Goal: Task Accomplishment & Management: Manage account settings

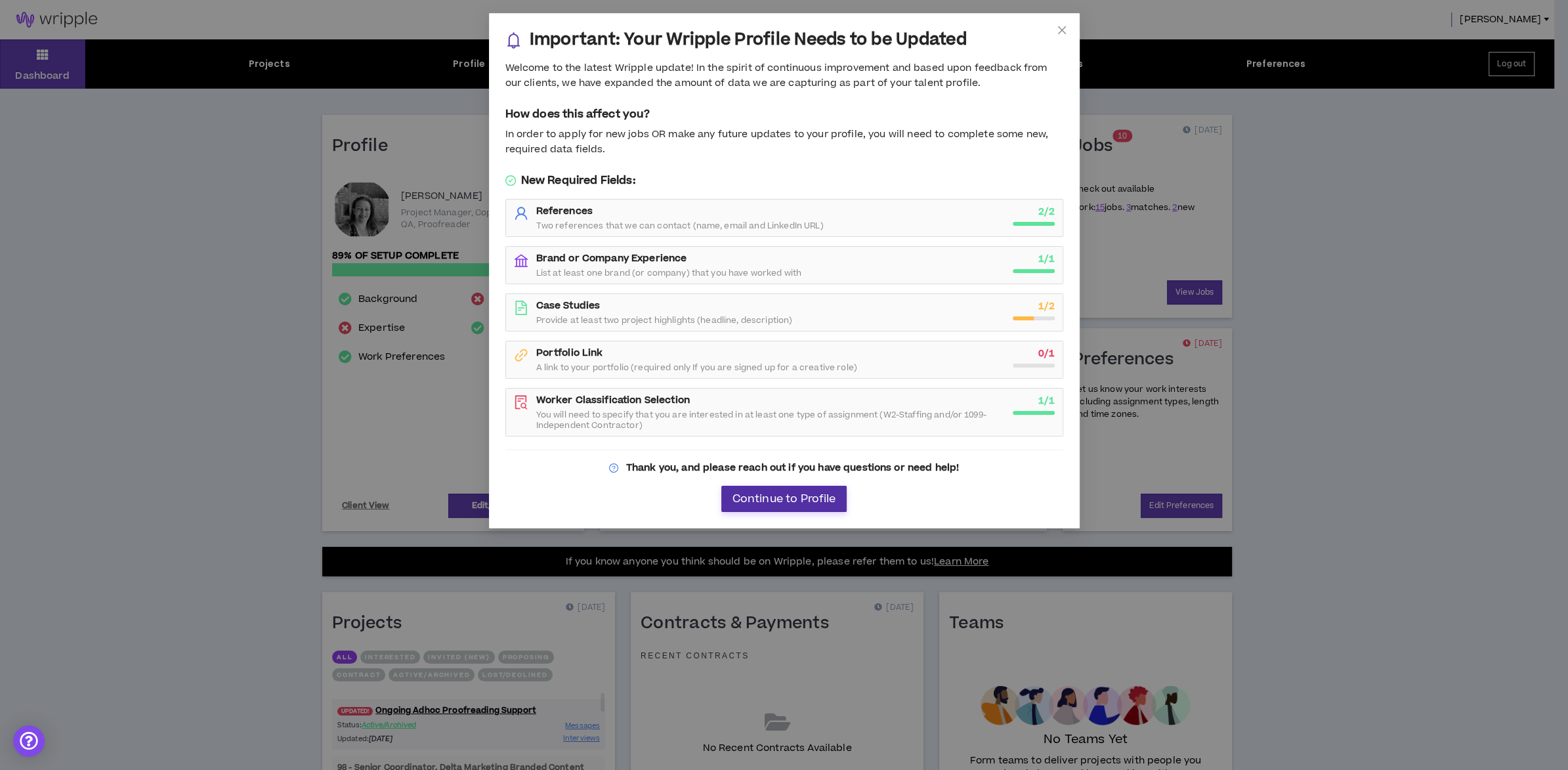
click at [798, 499] on span "Continue to Profile" at bounding box center [783, 499] width 104 height 12
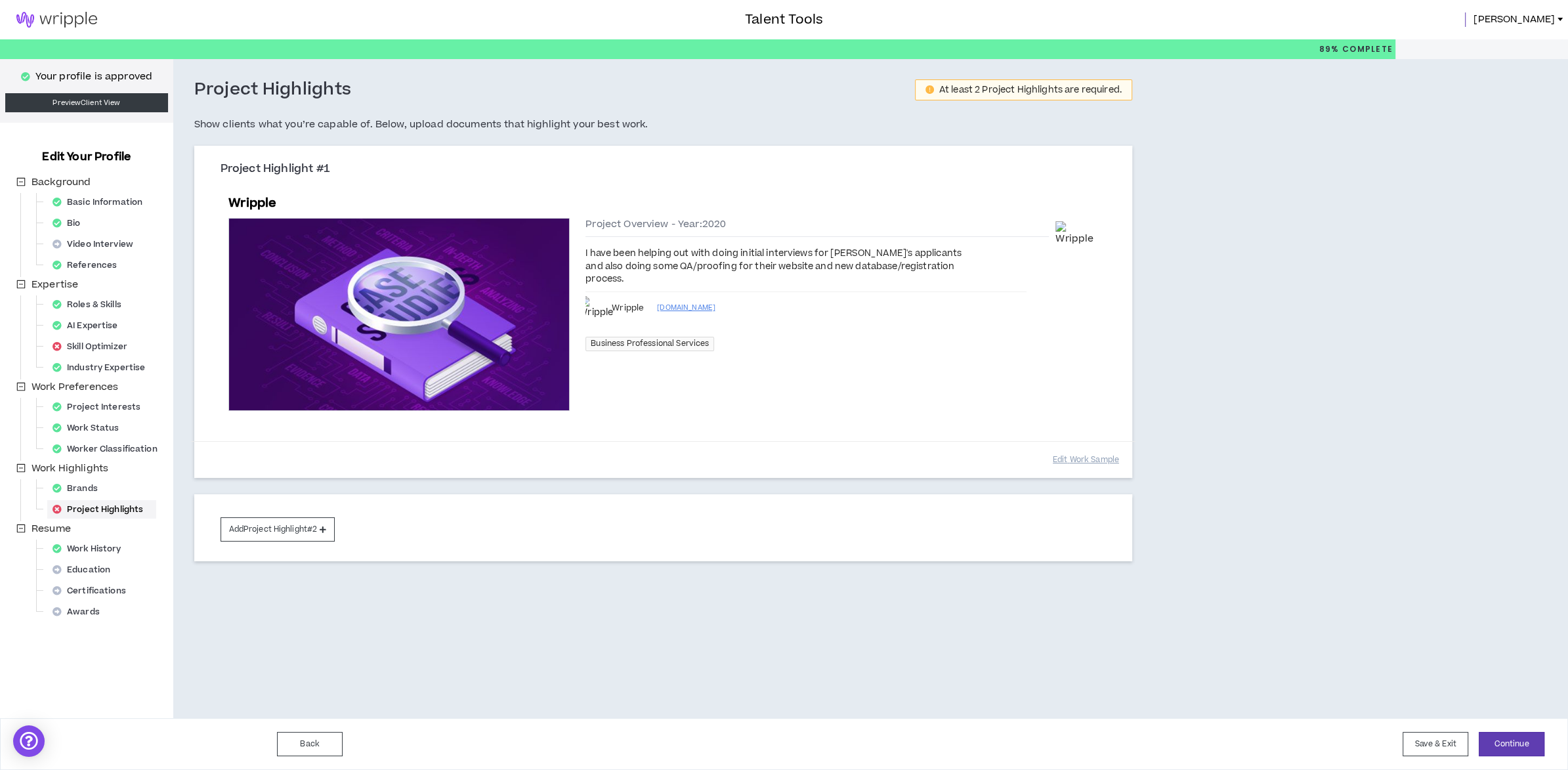
click at [59, 17] on img at bounding box center [56, 19] width 113 height 16
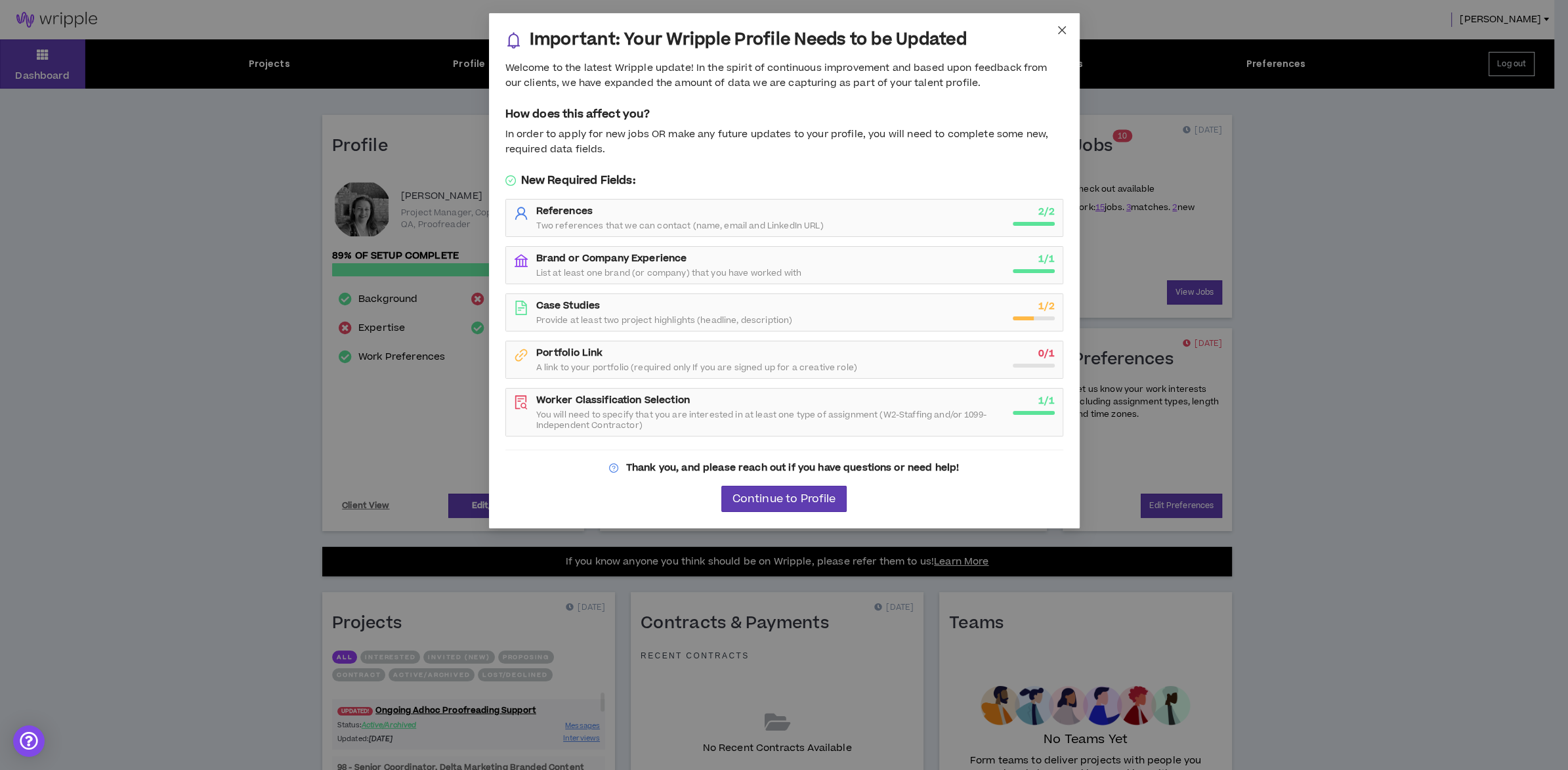
click at [1063, 32] on icon "close" at bounding box center [1061, 30] width 11 height 11
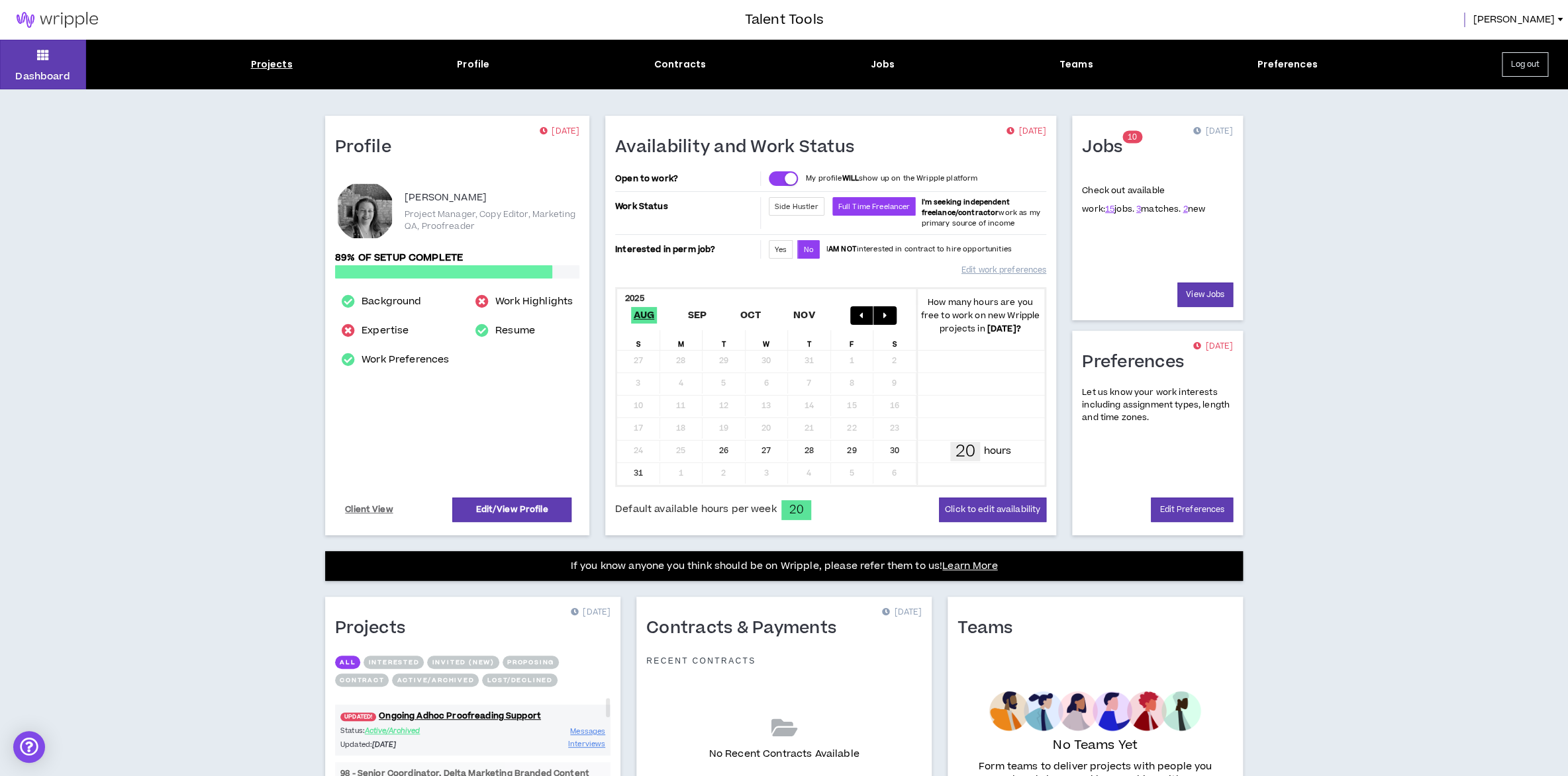
click at [263, 62] on div "Projects" at bounding box center [272, 64] width 42 height 14
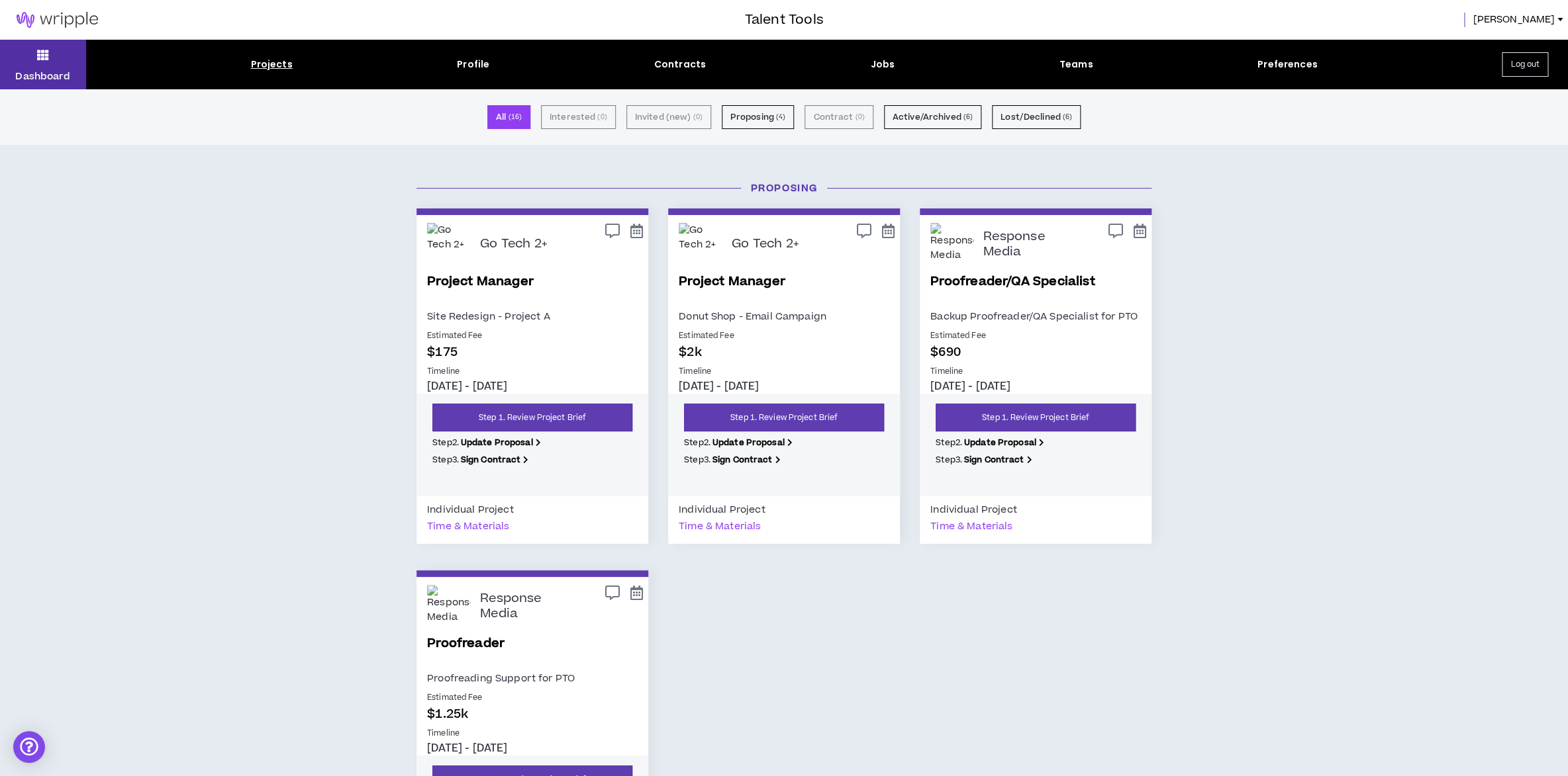
click at [52, 53] on button "Dashboard" at bounding box center [43, 64] width 86 height 49
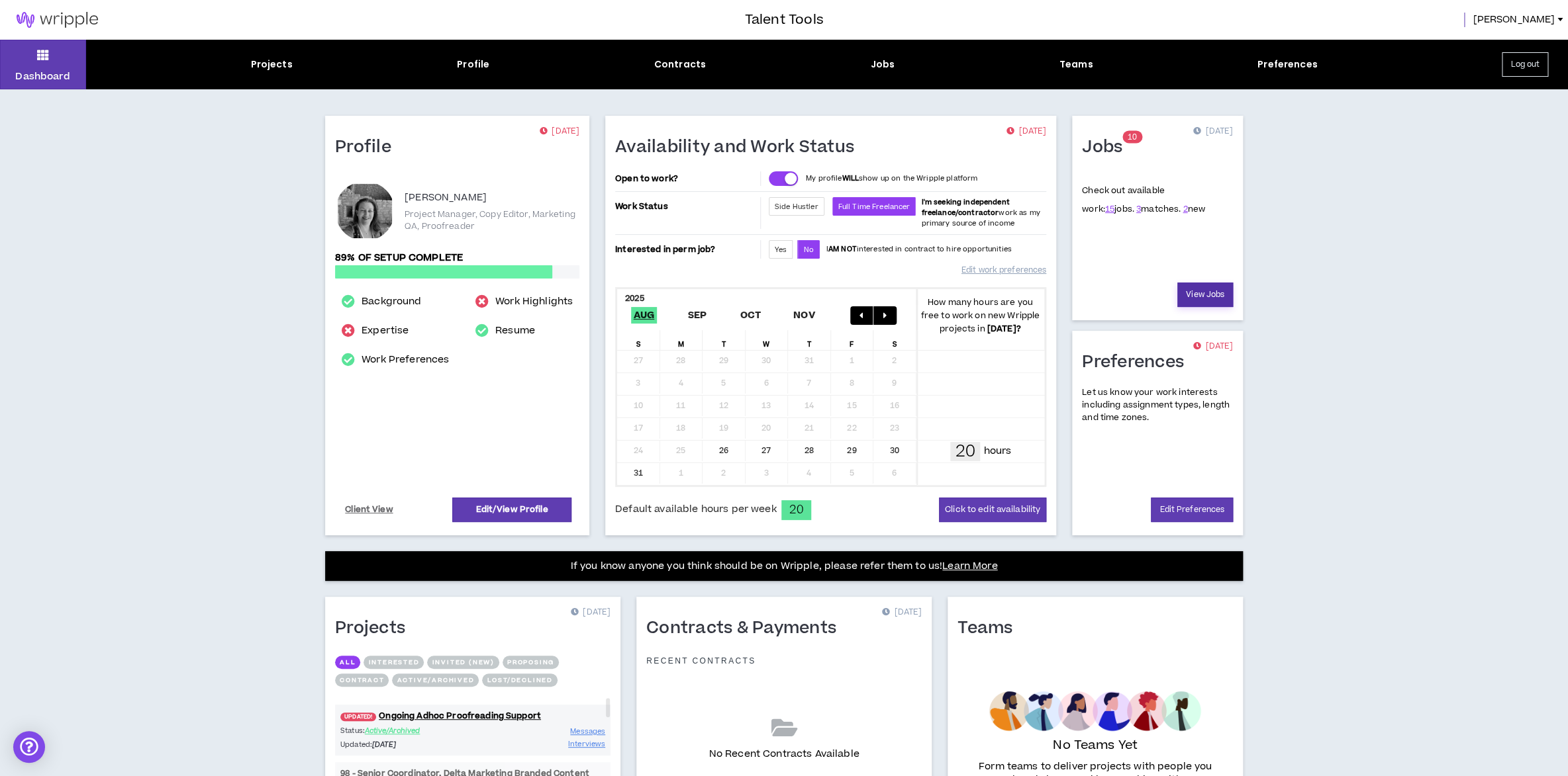
click at [1212, 295] on link "View Jobs" at bounding box center [1205, 294] width 56 height 24
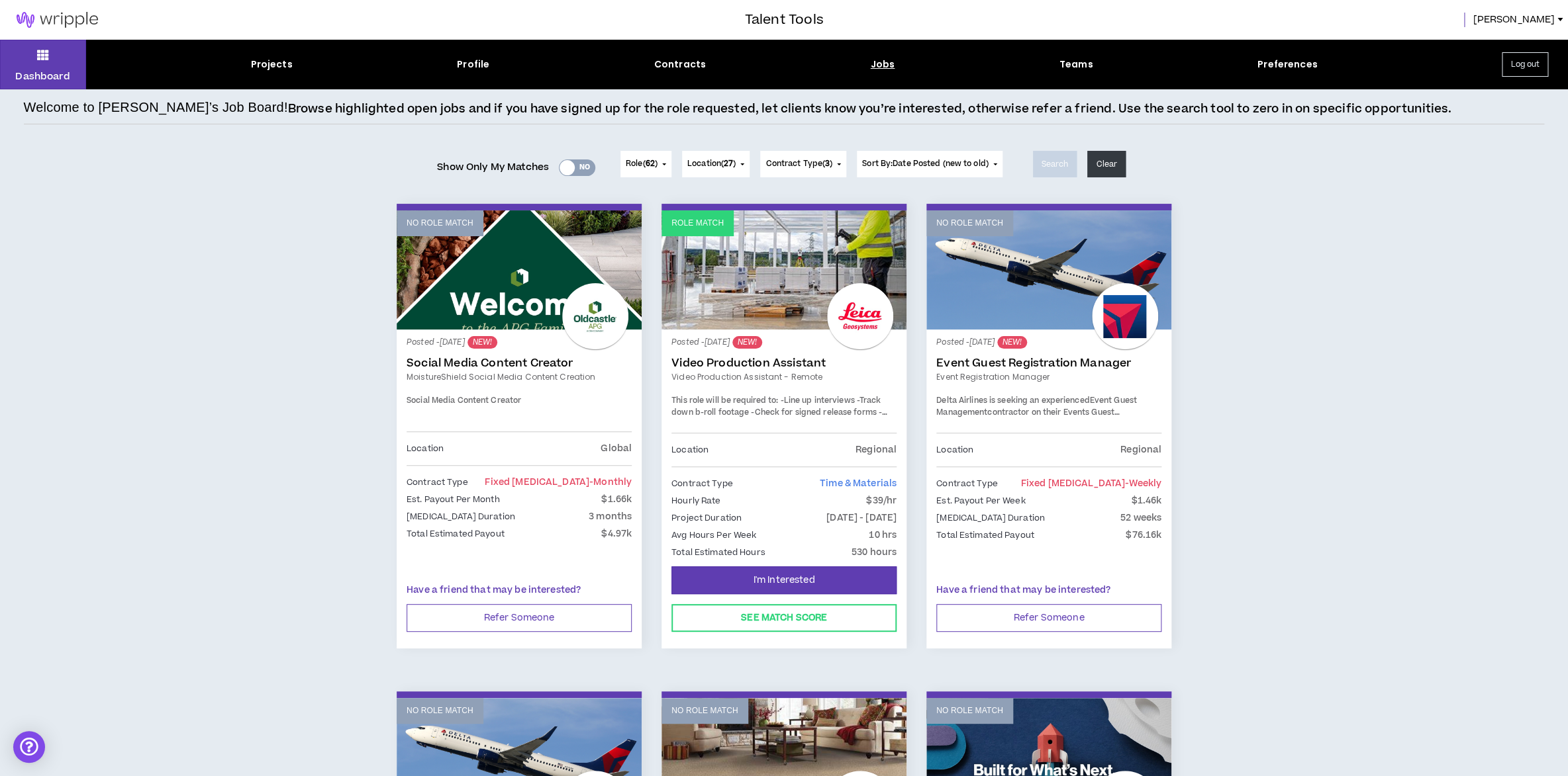
click at [642, 163] on span "Role ( 62 )" at bounding box center [642, 164] width 32 height 12
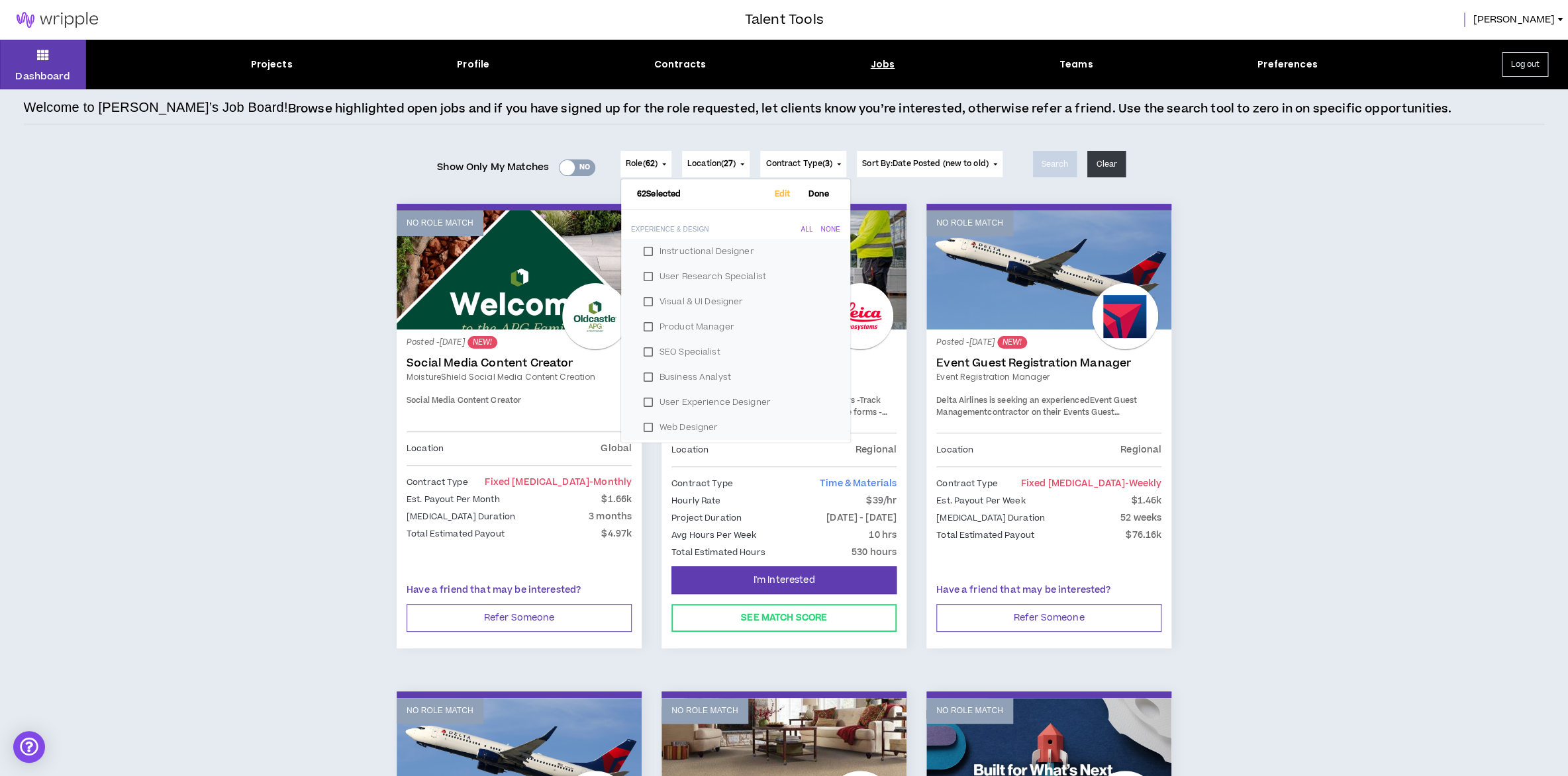
click at [642, 163] on span "Role ( 62 )" at bounding box center [642, 164] width 32 height 12
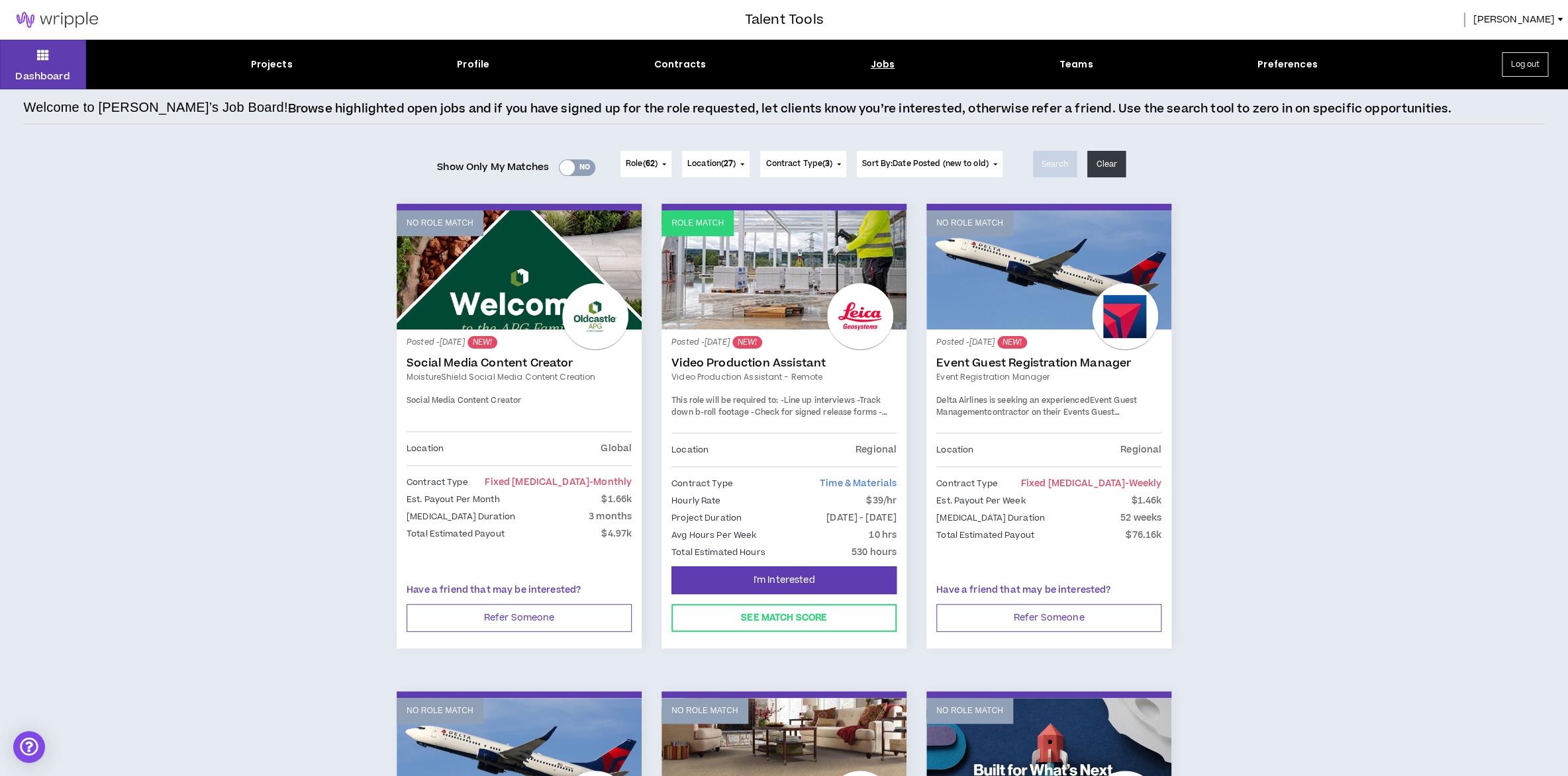
click at [1541, 20] on span "[PERSON_NAME]" at bounding box center [1514, 19] width 82 height 14
click at [1509, 125] on button "Logout" at bounding box center [1503, 130] width 114 height 20
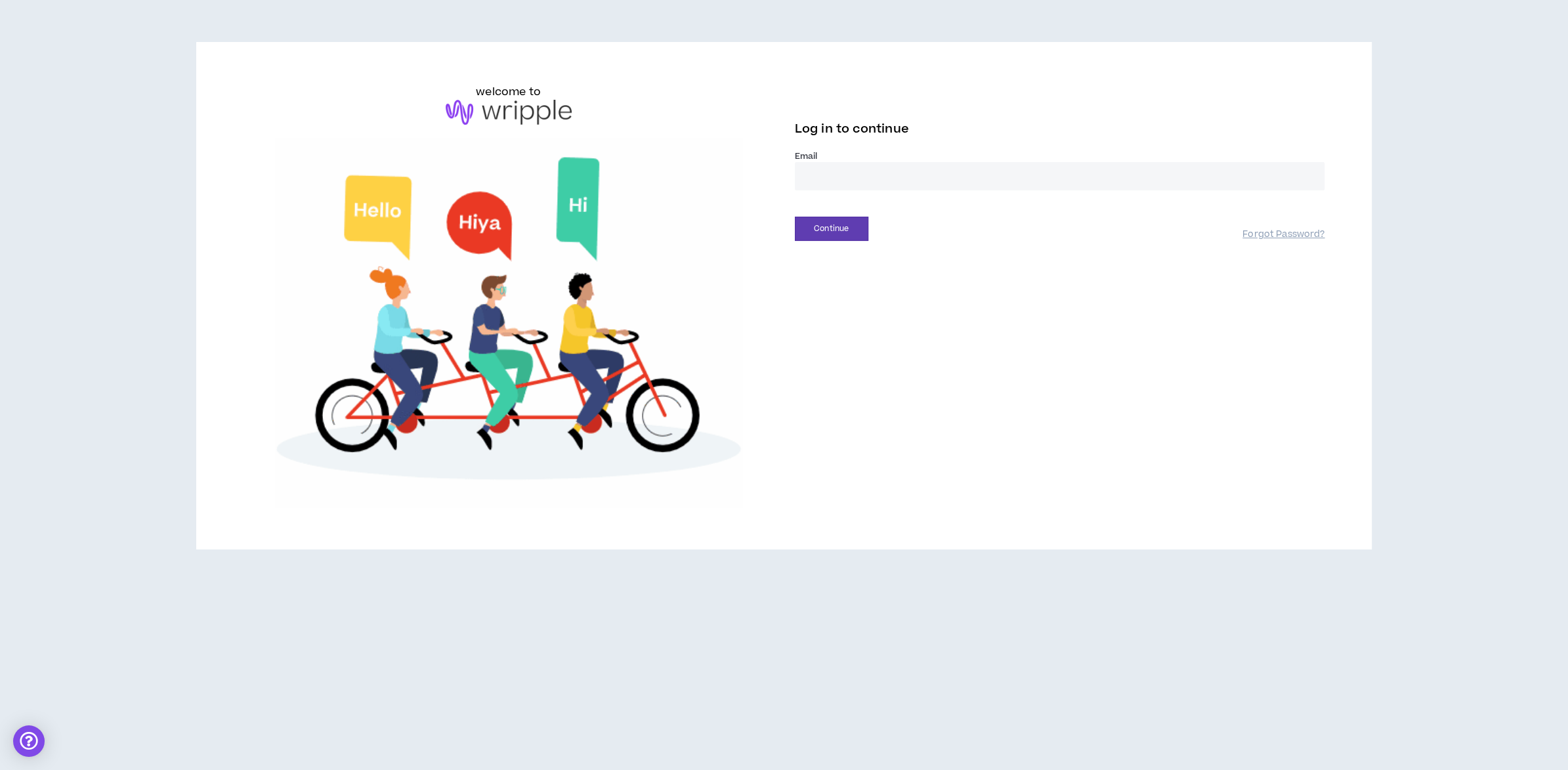
click at [883, 177] on input "email" at bounding box center [1059, 177] width 530 height 28
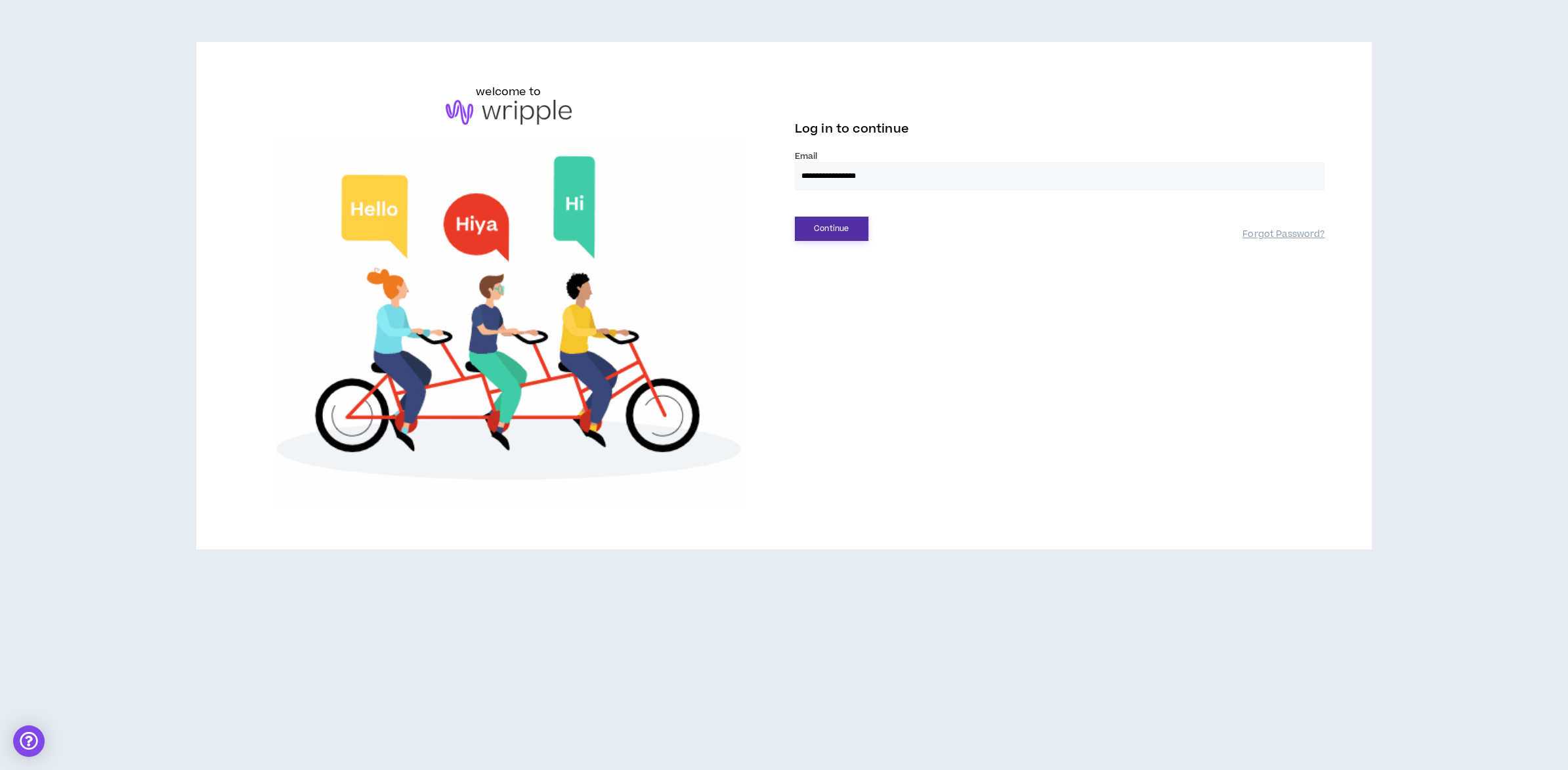
type input "**********"
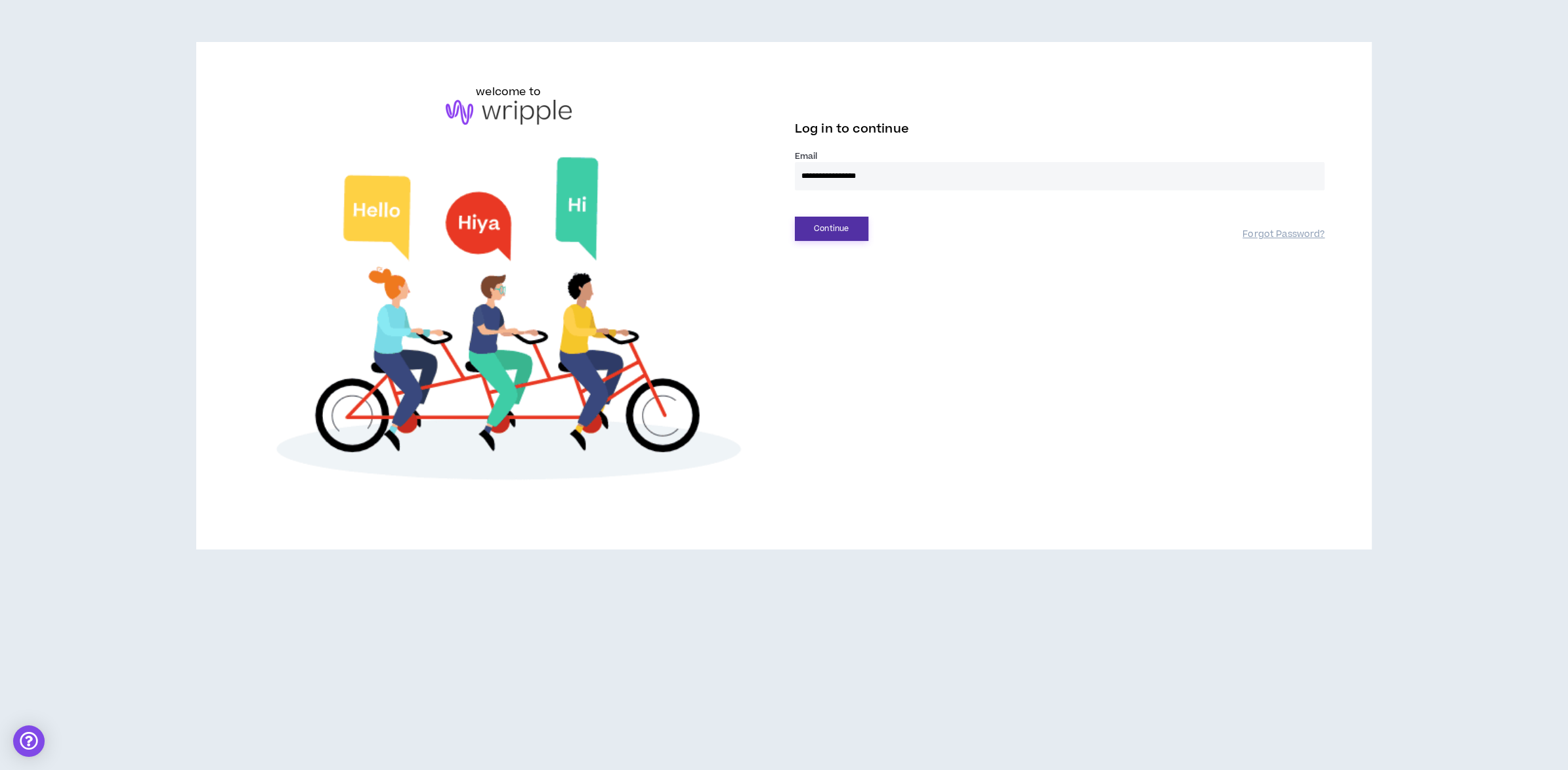
click at [836, 229] on button "Continue" at bounding box center [831, 228] width 74 height 24
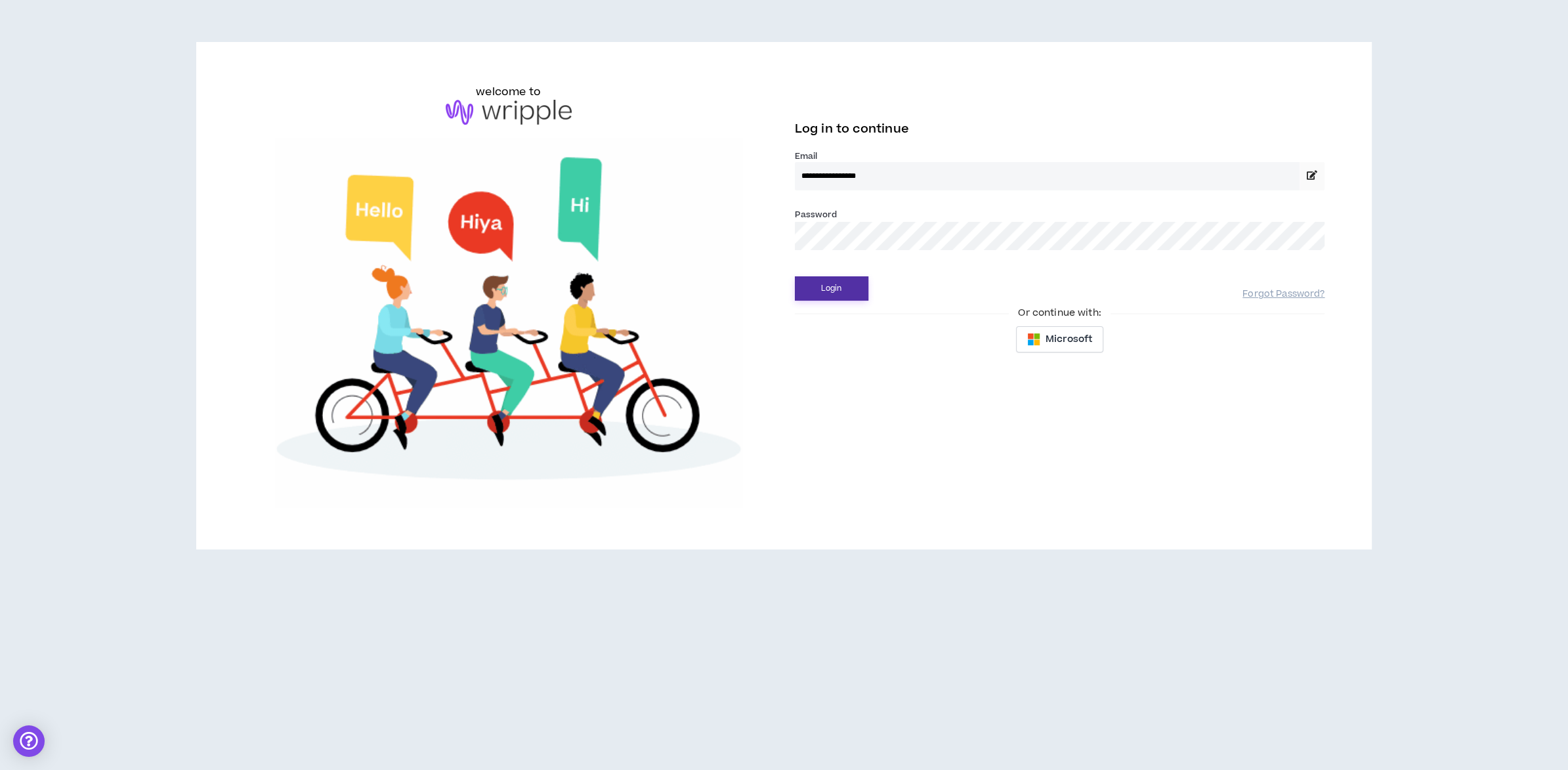
click at [829, 284] on button "Login" at bounding box center [831, 288] width 74 height 24
